Goal: Find specific page/section: Find specific page/section

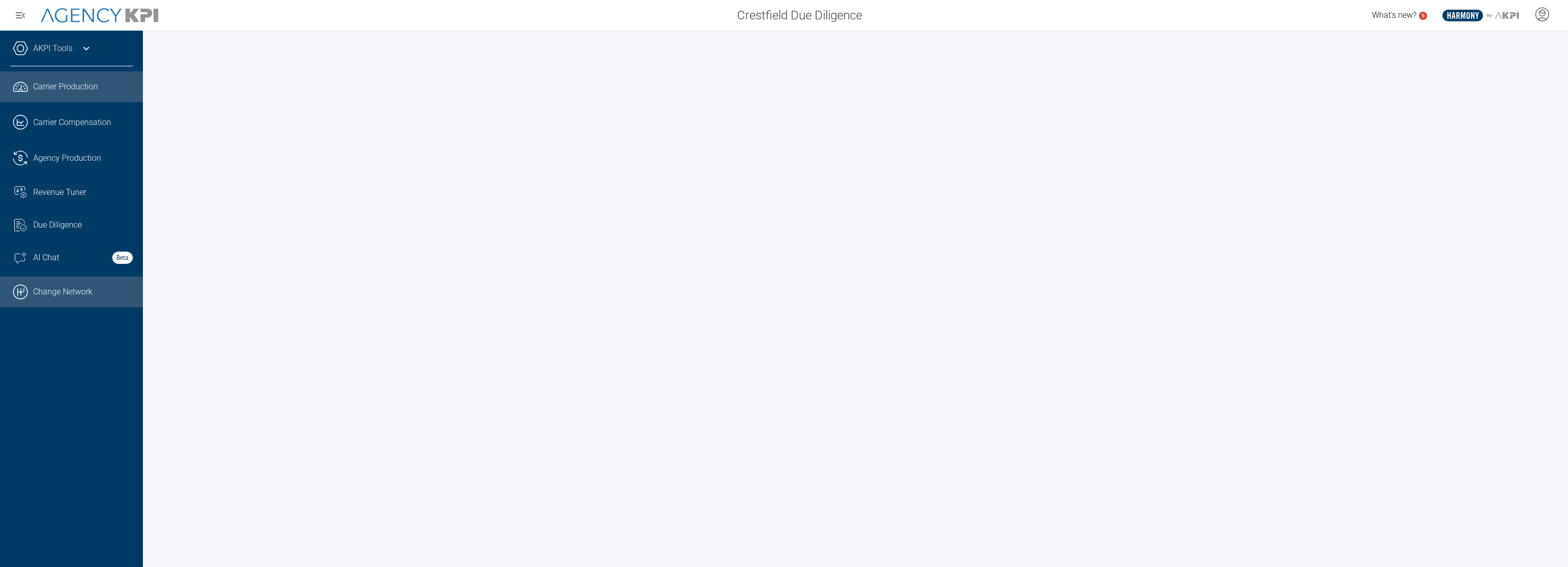
click at [68, 283] on link ".cls-1{fill:none;stroke:#000;stroke-linecap:round;stroke-linejoin:round;stroke-…" at bounding box center [71, 291] width 143 height 30
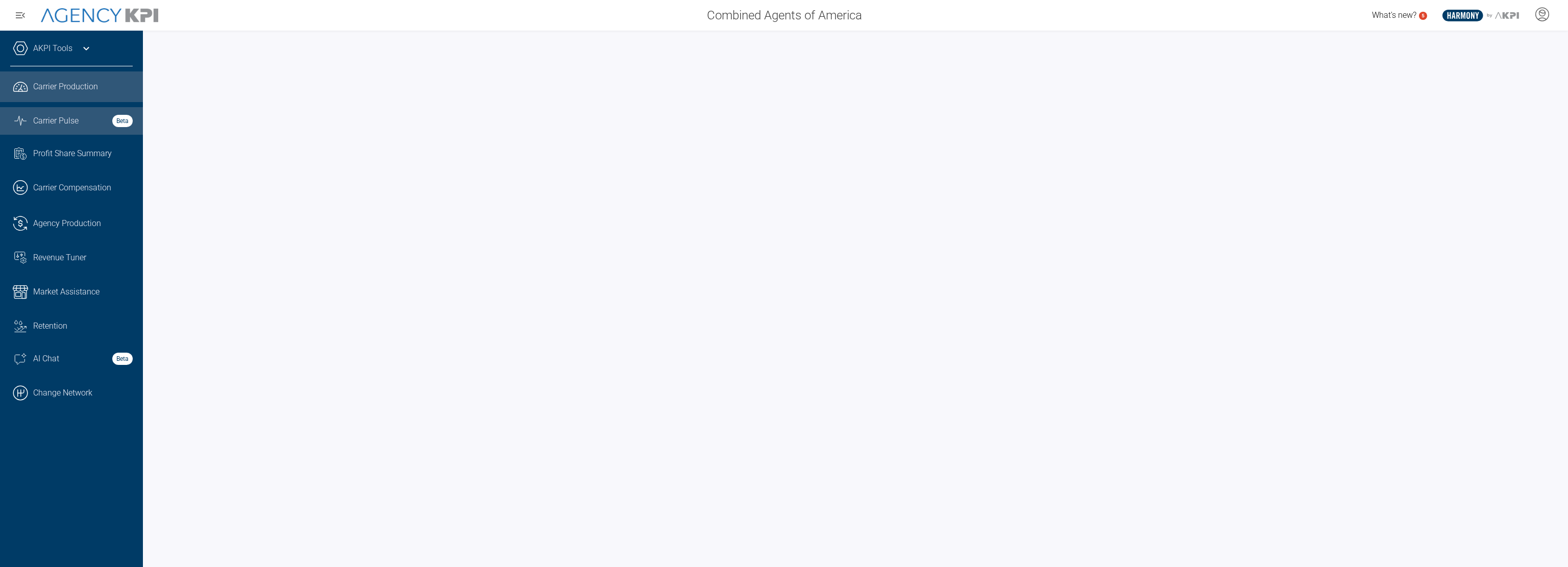
click at [71, 122] on span "Carrier Pulse" at bounding box center [56, 121] width 46 height 12
